Goal: Task Accomplishment & Management: Complete application form

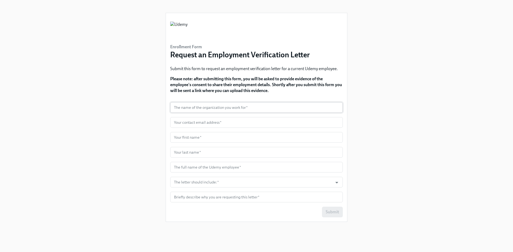
click at [235, 109] on input "text" at bounding box center [256, 107] width 173 height 11
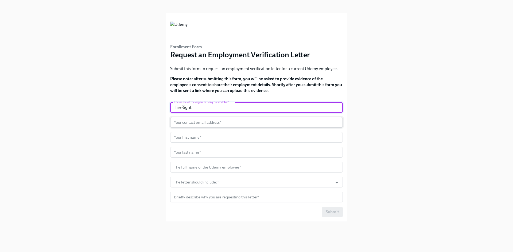
type input "HireRight"
click at [220, 125] on input "text" at bounding box center [256, 122] width 173 height 11
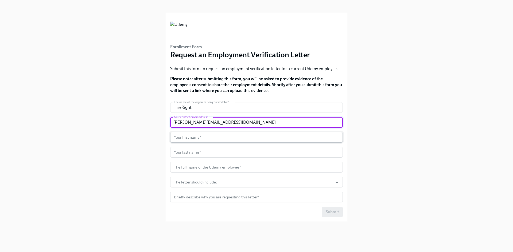
type input "[PERSON_NAME][EMAIL_ADDRESS][DOMAIN_NAME]"
click at [212, 138] on input "text" at bounding box center [256, 137] width 173 height 11
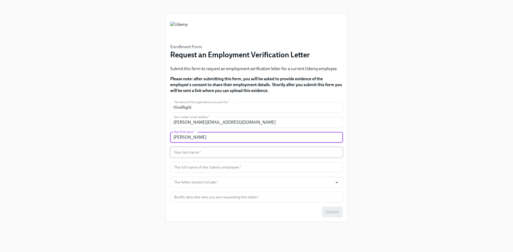
type input "[PERSON_NAME]"
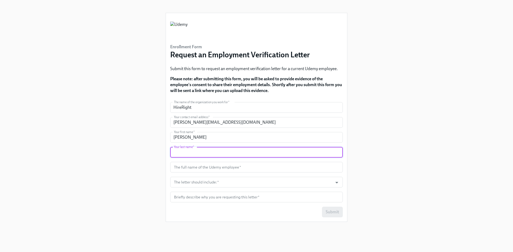
click at [213, 153] on input "text" at bounding box center [256, 152] width 173 height 11
type input "Piwowarska"
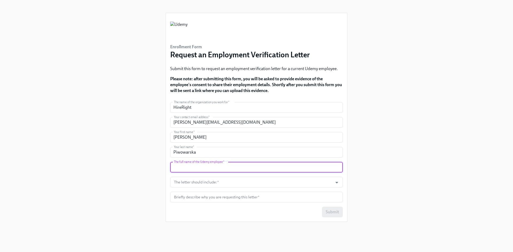
click at [219, 167] on input "text" at bounding box center [256, 167] width 173 height 11
click at [217, 169] on input "text" at bounding box center [256, 167] width 173 height 11
paste input "[PERSON_NAME]"
type input "[PERSON_NAME]"
click at [216, 181] on input "The letter should include:   *" at bounding box center [251, 182] width 157 height 11
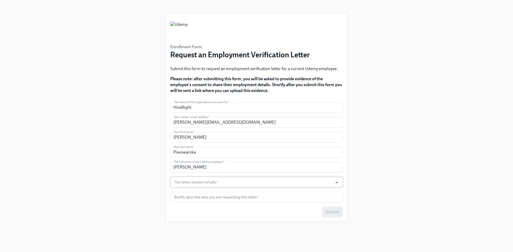
click at [203, 182] on input "The letter should include:   *" at bounding box center [251, 182] width 157 height 11
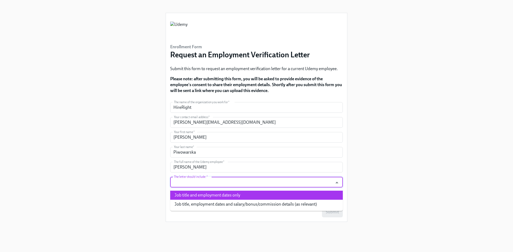
click at [208, 196] on li "Job title and employment dates only" at bounding box center [256, 195] width 173 height 9
type input "Job title and employment dates only"
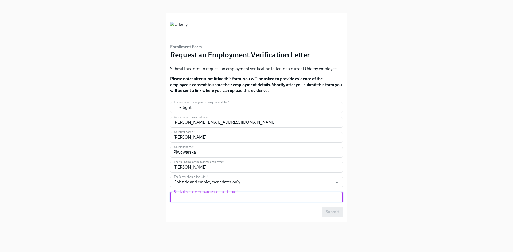
click at [210, 199] on input "text" at bounding box center [256, 197] width 173 height 11
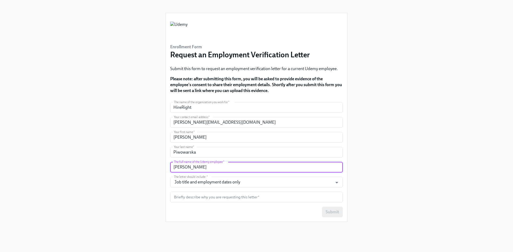
drag, startPoint x: 228, startPoint y: 167, endPoint x: 172, endPoint y: 167, distance: 56.9
click at [172, 167] on input "[PERSON_NAME]" at bounding box center [256, 167] width 173 height 11
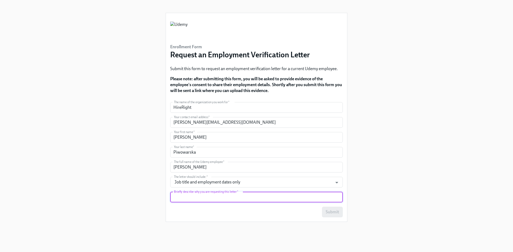
click at [181, 201] on input "text" at bounding box center [256, 197] width 173 height 11
paste input "[PERSON_NAME]"
type input "[PERSON_NAME] is currently applying for a new job and we as HireRight are runni…"
click at [333, 211] on span "Submit" at bounding box center [332, 212] width 13 height 5
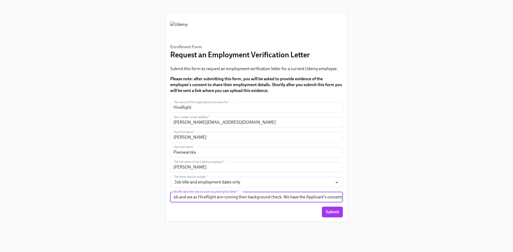
scroll to position [0, 0]
